Goal: Task Accomplishment & Management: Manage account settings

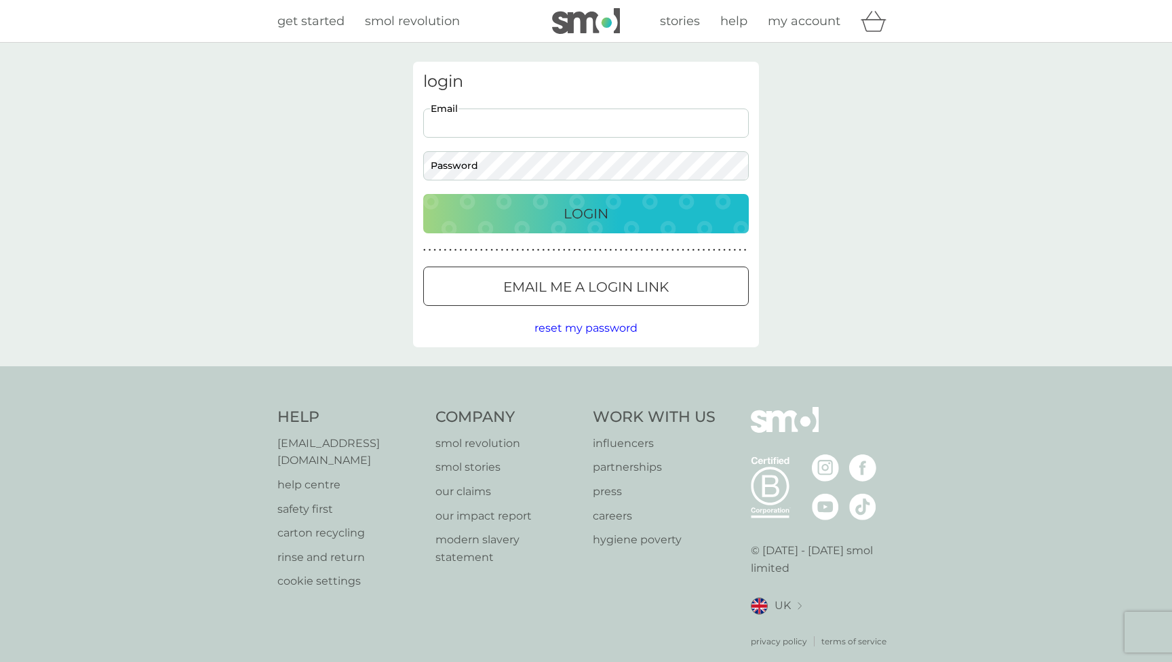
type input "[EMAIL_ADDRESS][DOMAIN_NAME]"
click at [586, 213] on button "Login" at bounding box center [586, 213] width 326 height 39
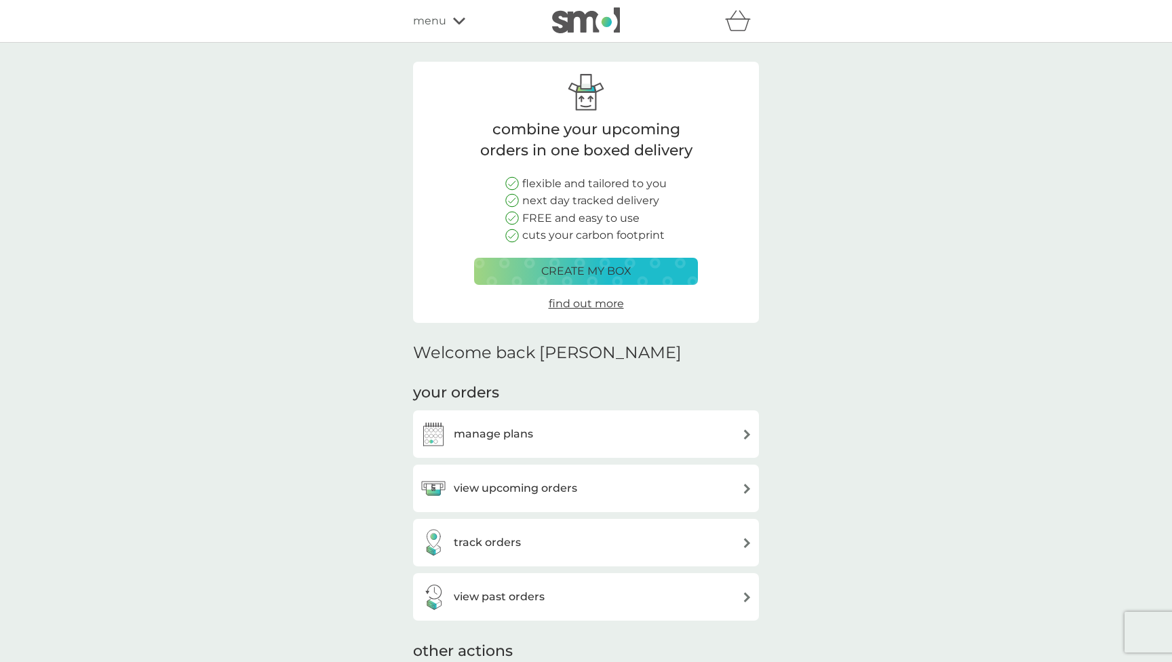
click at [602, 448] on div "manage plans" at bounding box center [586, 433] width 346 height 47
click at [515, 431] on h3 "manage plans" at bounding box center [493, 434] width 79 height 18
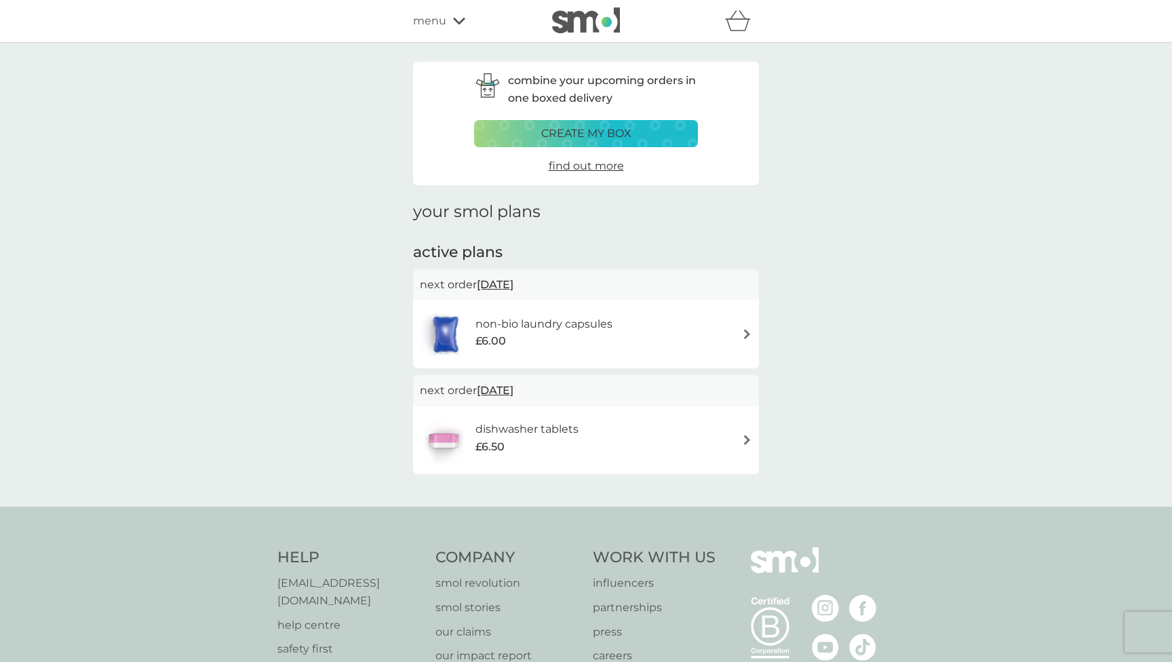
click at [684, 340] on div "non-bio laundry capsules £6.00" at bounding box center [586, 334] width 332 height 47
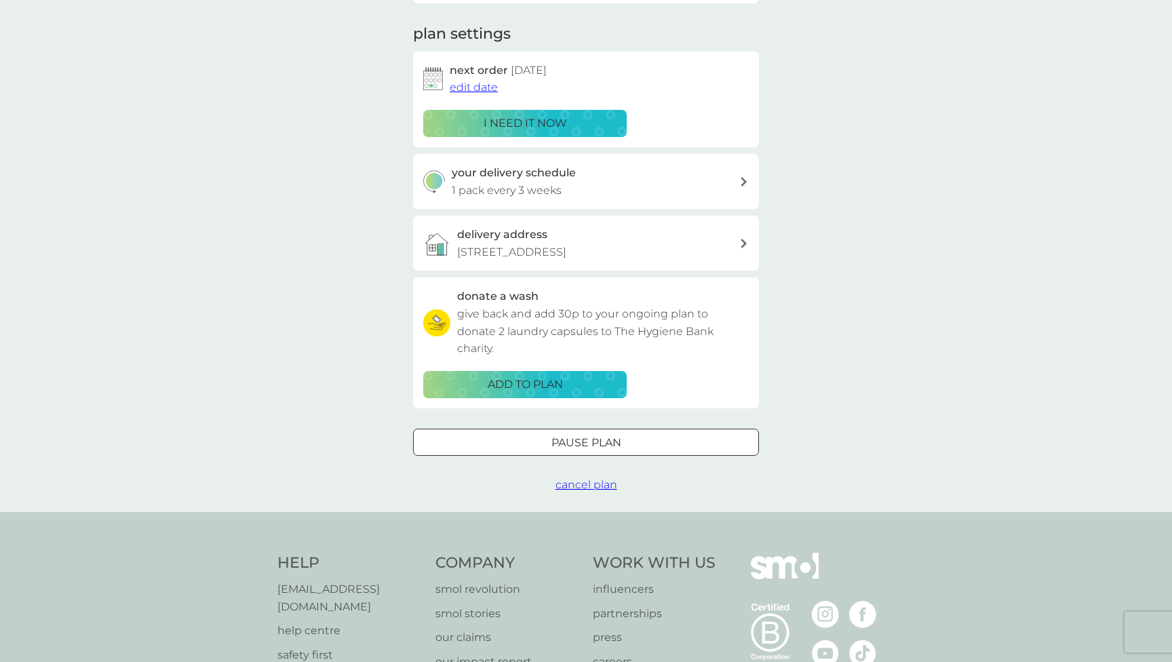
scroll to position [213, 0]
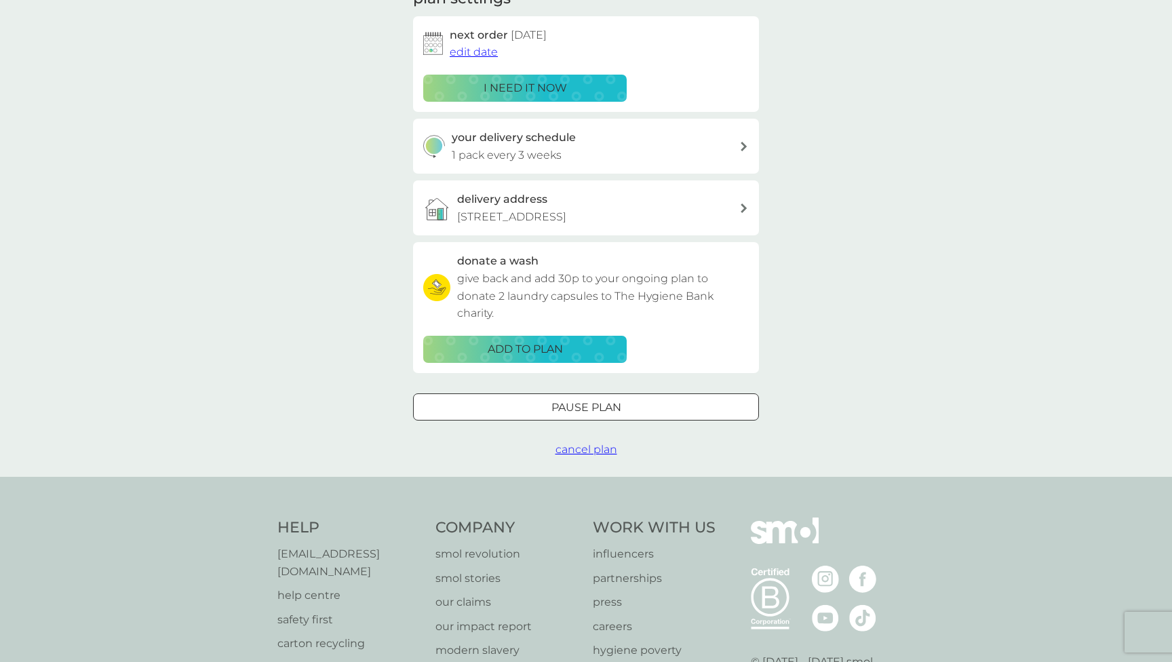
click at [595, 414] on div at bounding box center [586, 407] width 49 height 14
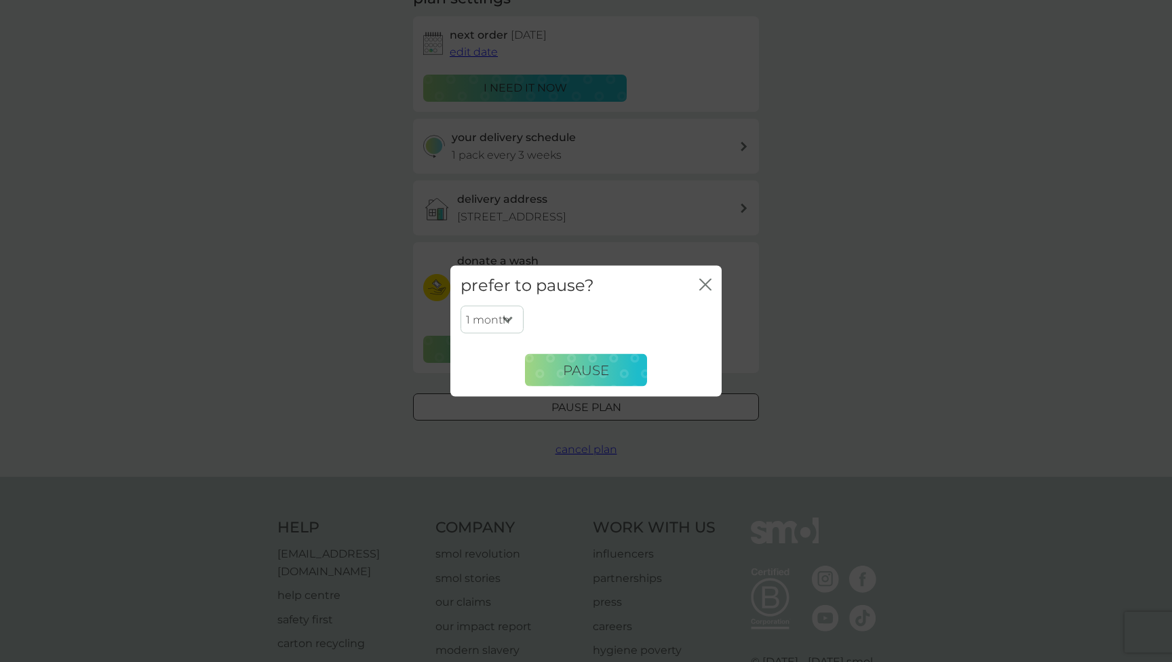
click at [509, 312] on select "1 month 2 months 3 months 4 months 5 months 6 months" at bounding box center [492, 319] width 63 height 28
click at [705, 286] on icon "close" at bounding box center [702, 284] width 5 height 11
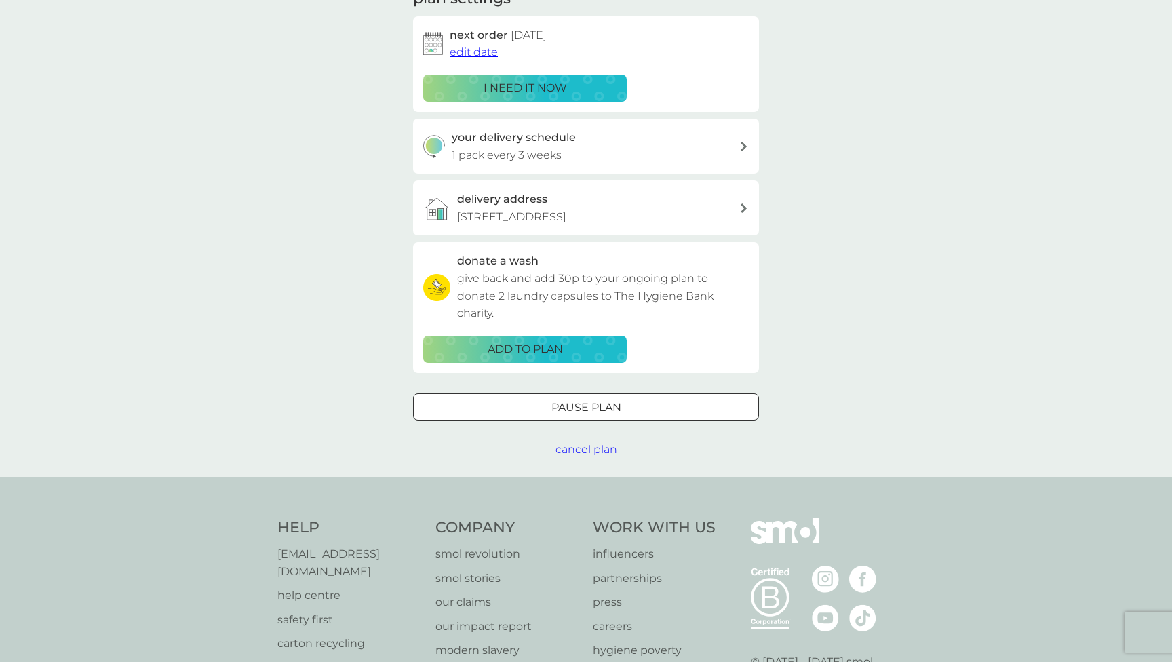
click at [580, 456] on span "cancel plan" at bounding box center [587, 449] width 62 height 13
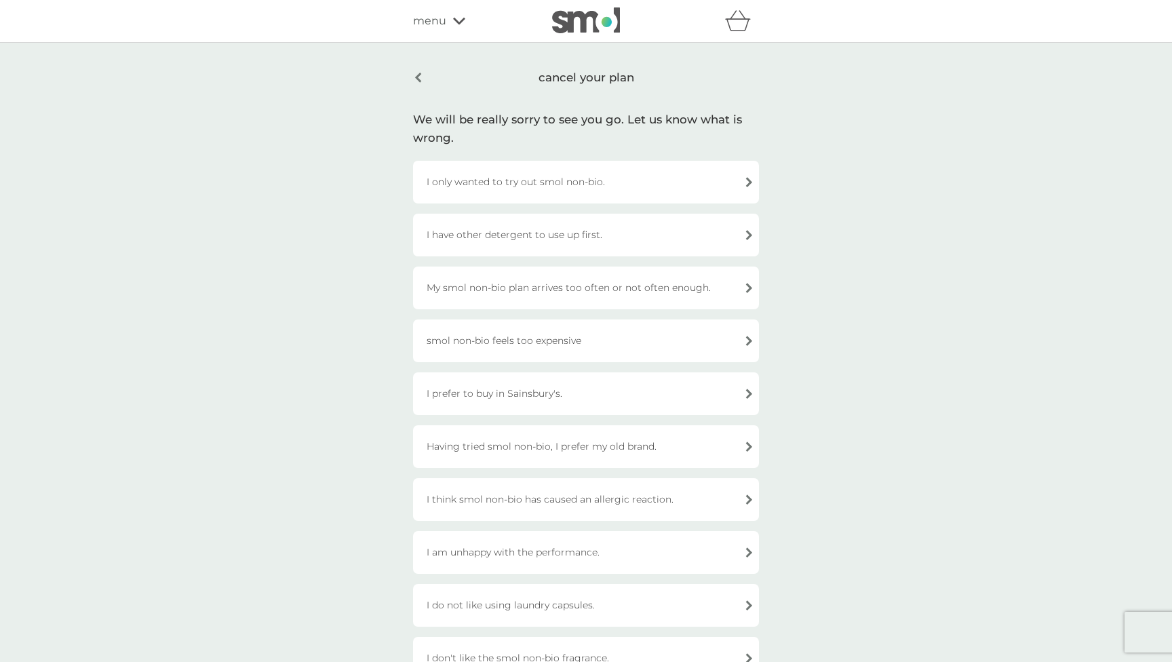
click at [598, 184] on div "I only wanted to try out smol non-bio." at bounding box center [586, 182] width 346 height 43
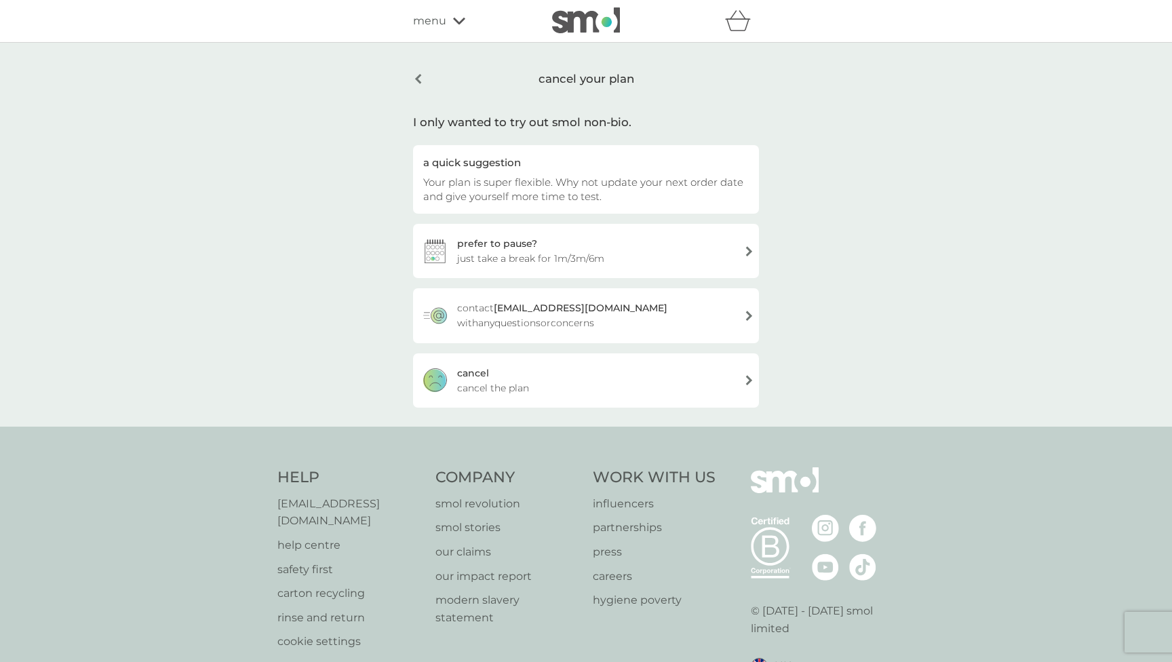
click at [560, 381] on div "cancel cancel the plan" at bounding box center [586, 380] width 346 height 54
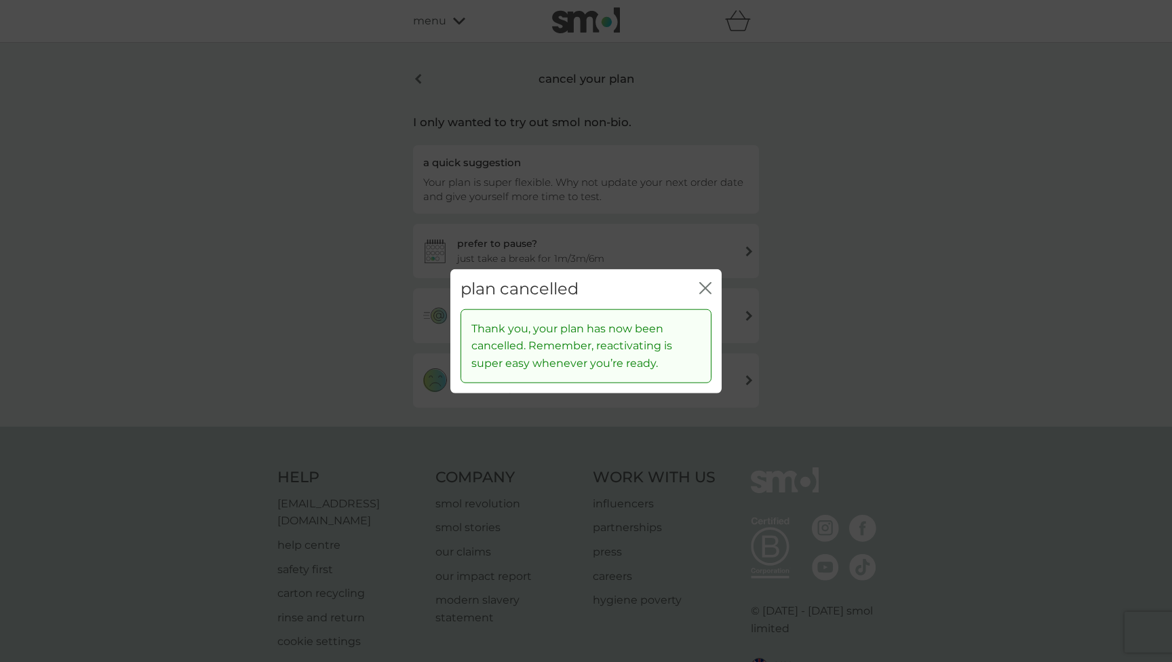
click at [705, 287] on icon "close" at bounding box center [705, 288] width 12 height 12
